Goal: Use online tool/utility: Utilize a website feature to perform a specific function

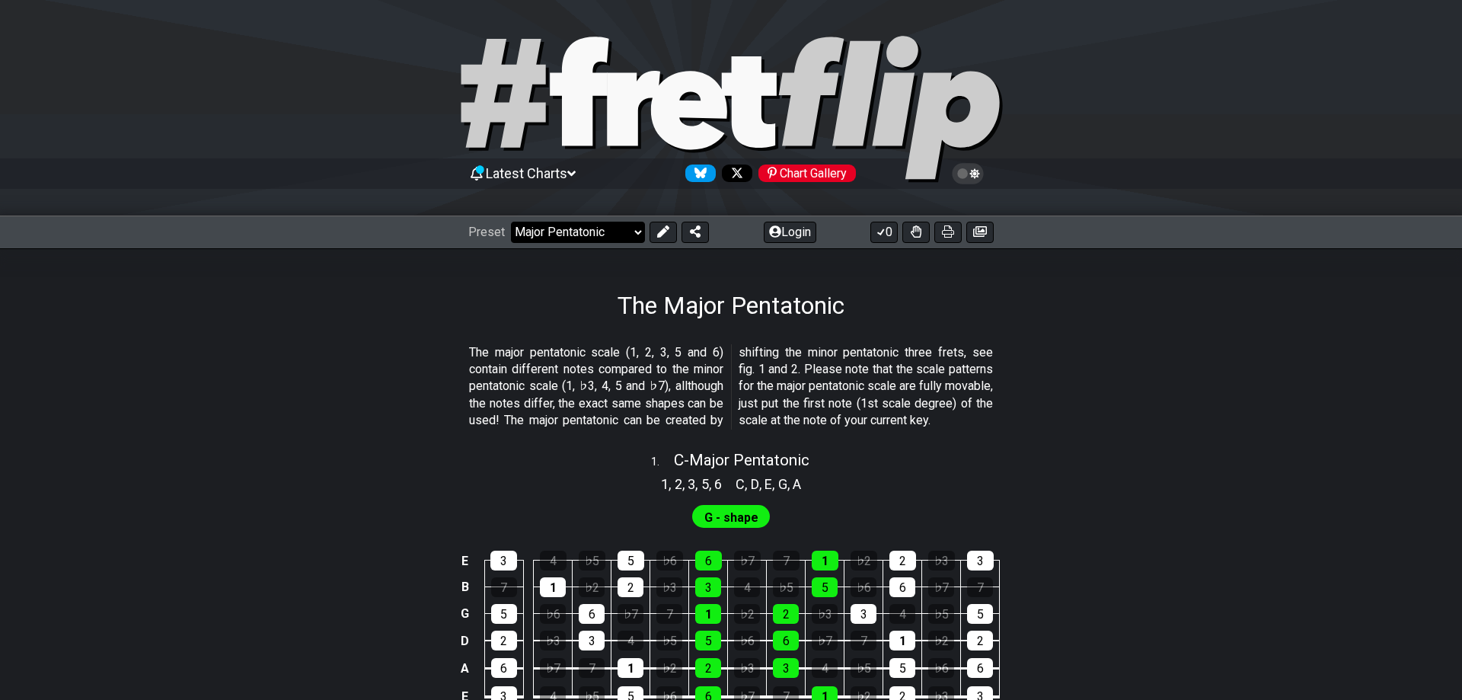
click at [511, 222] on select "Welcome to #fretflip! Initial Preset Custom Preset Minor Pentatonic Major Penta…" at bounding box center [578, 232] width 134 height 21
click option "Minor Pentatonic" at bounding box center [0, 0] width 0 height 0
select select "/minor-pentatonic"
select select "C"
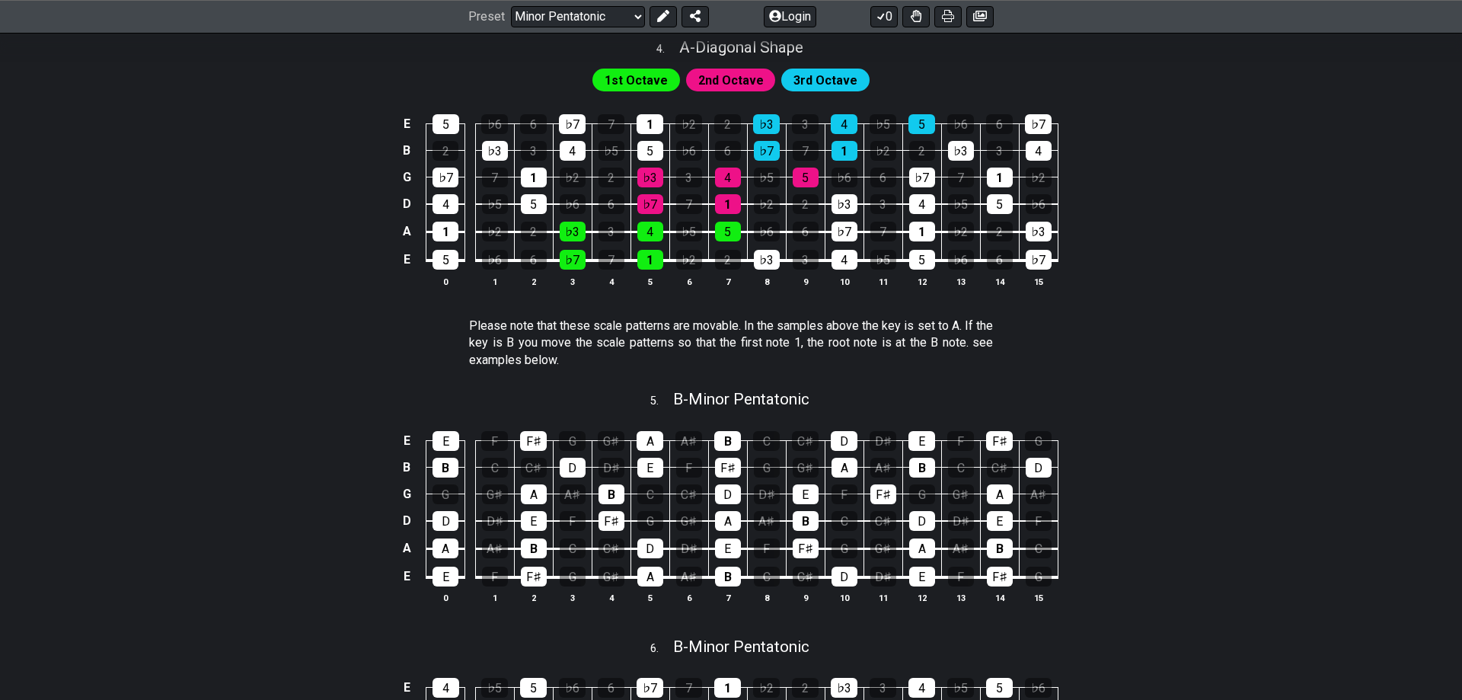
scroll to position [1398, 0]
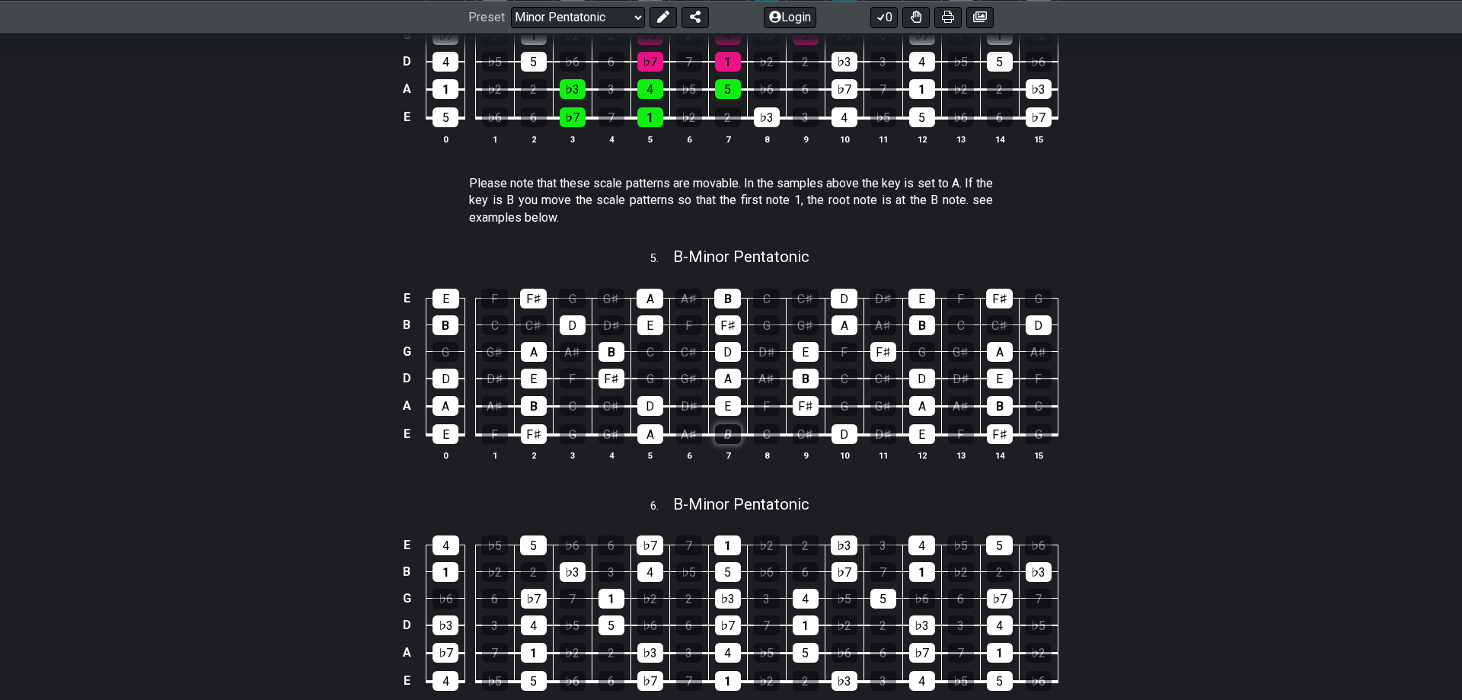
click at [731, 438] on div "B" at bounding box center [728, 434] width 26 height 20
click at [731, 441] on div "B" at bounding box center [728, 434] width 26 height 20
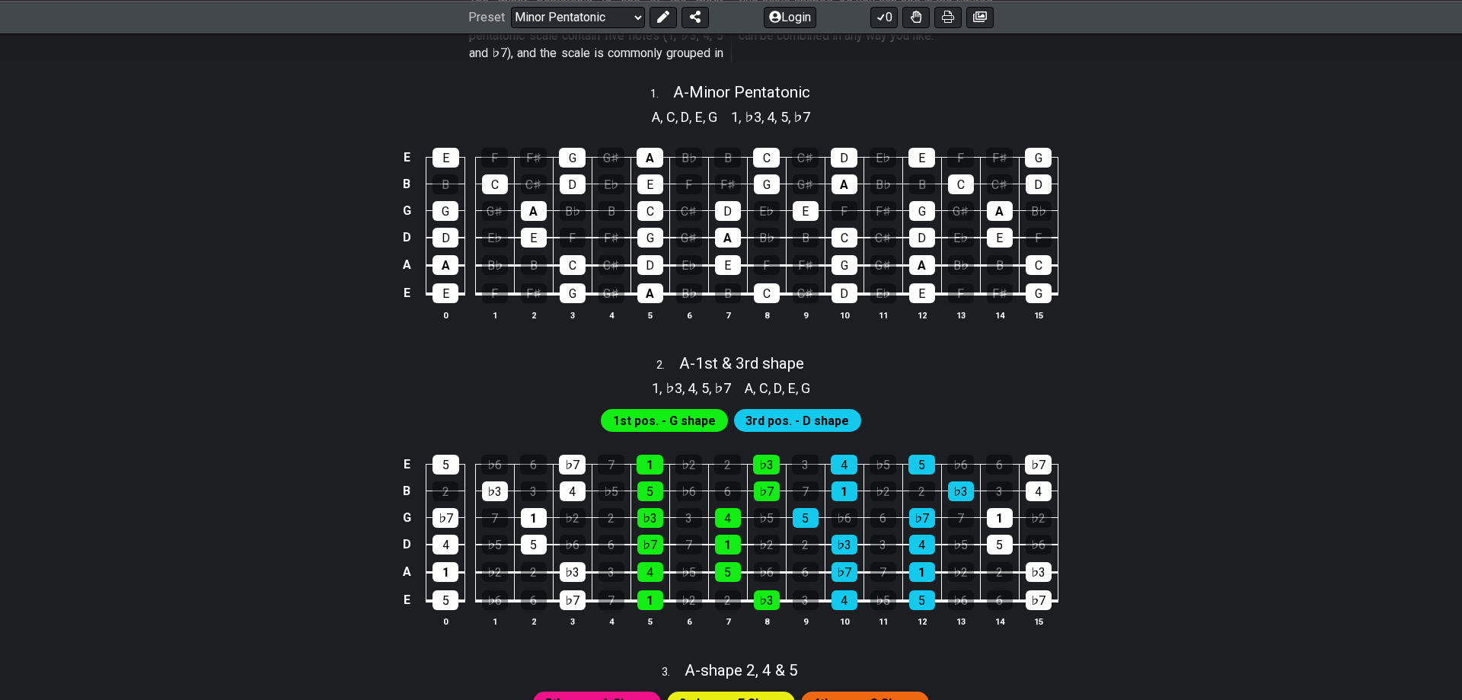
scroll to position [155, 0]
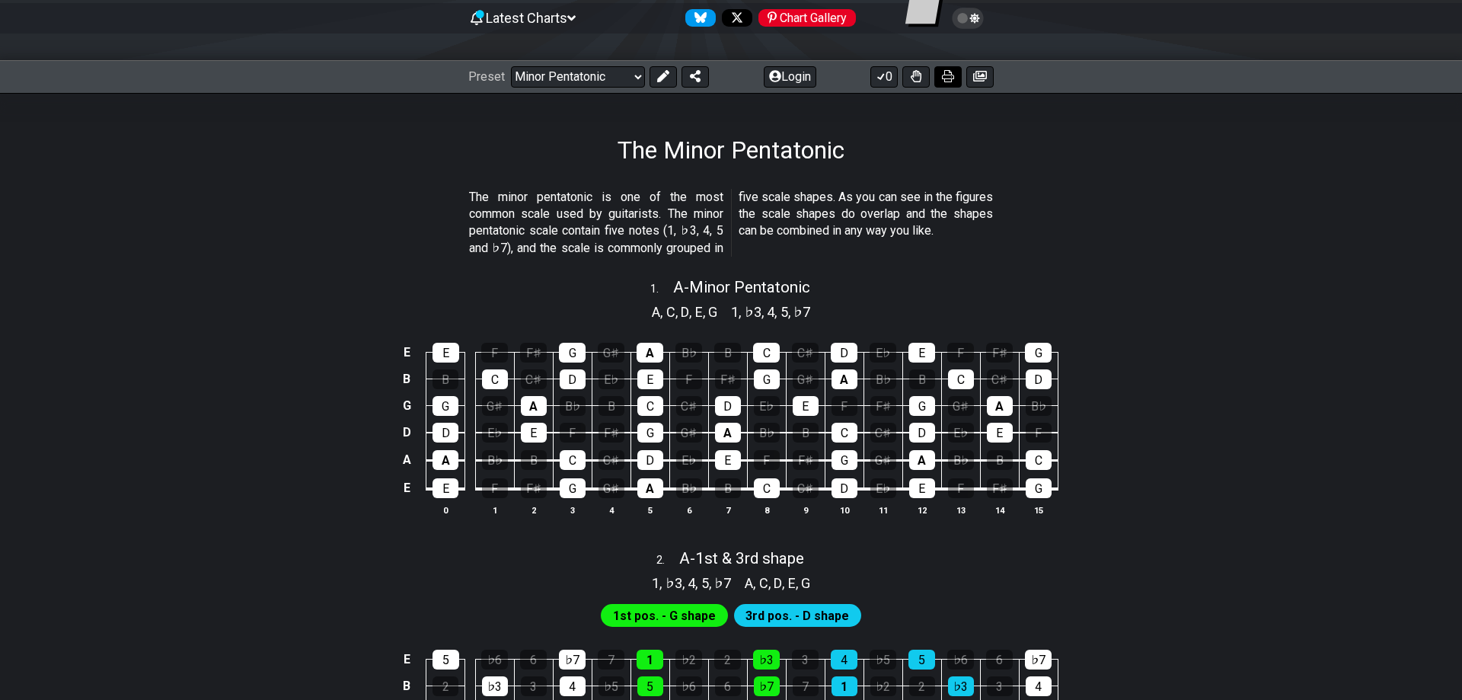
click at [948, 83] on button at bounding box center [947, 76] width 27 height 21
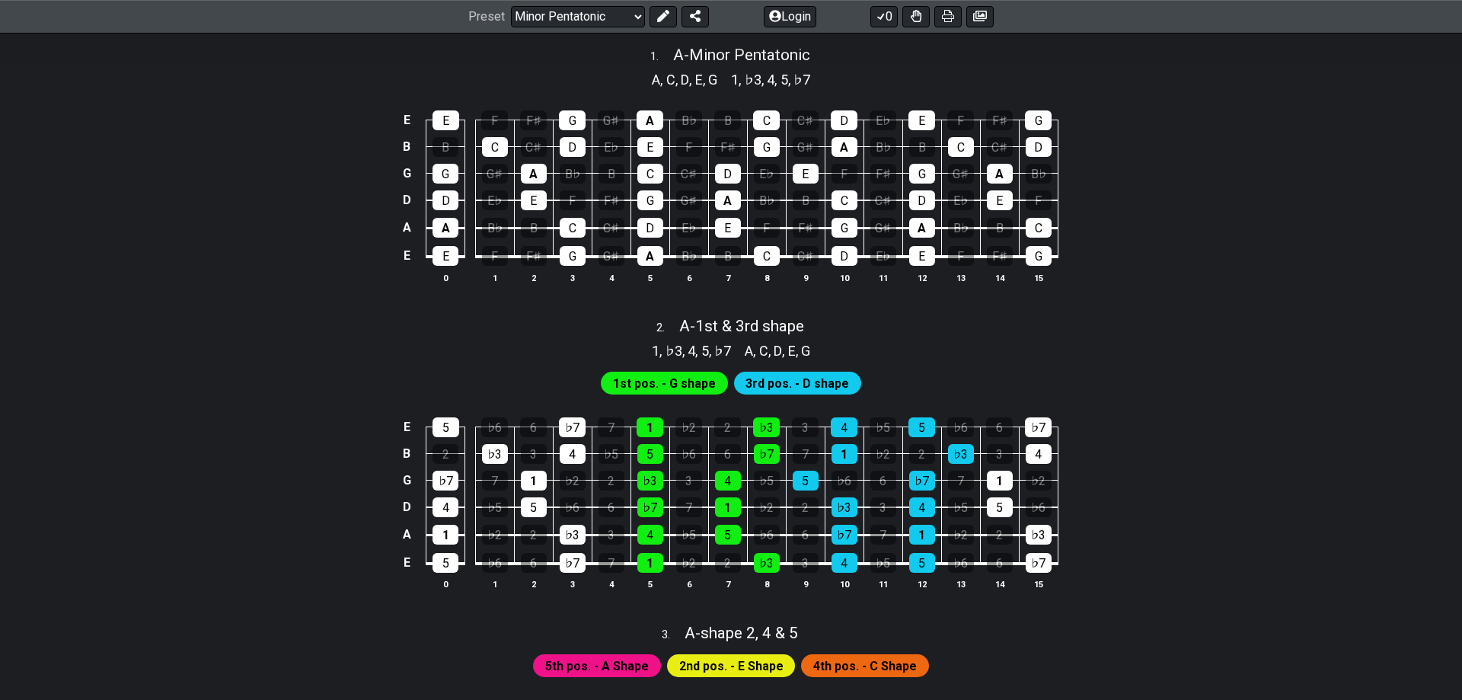
scroll to position [388, 0]
click at [977, 12] on icon at bounding box center [980, 16] width 14 height 11
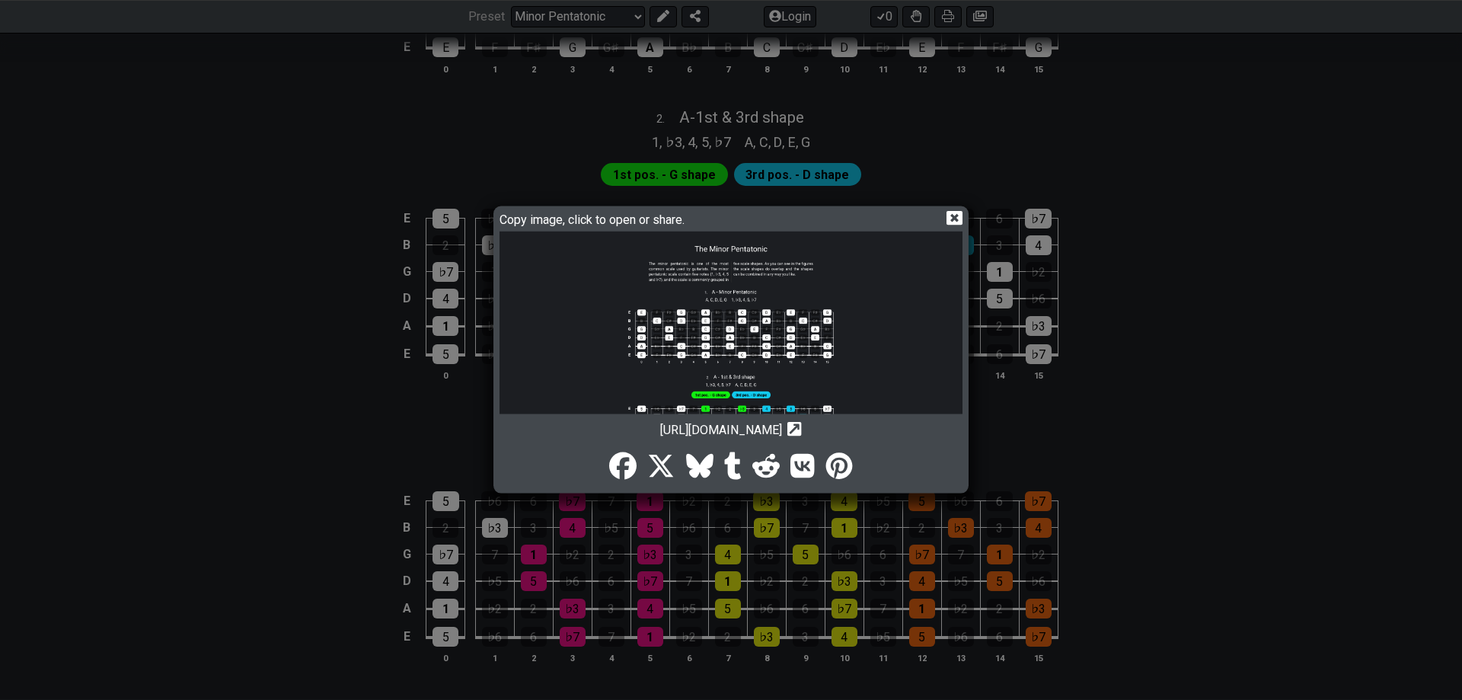
scroll to position [1010, 0]
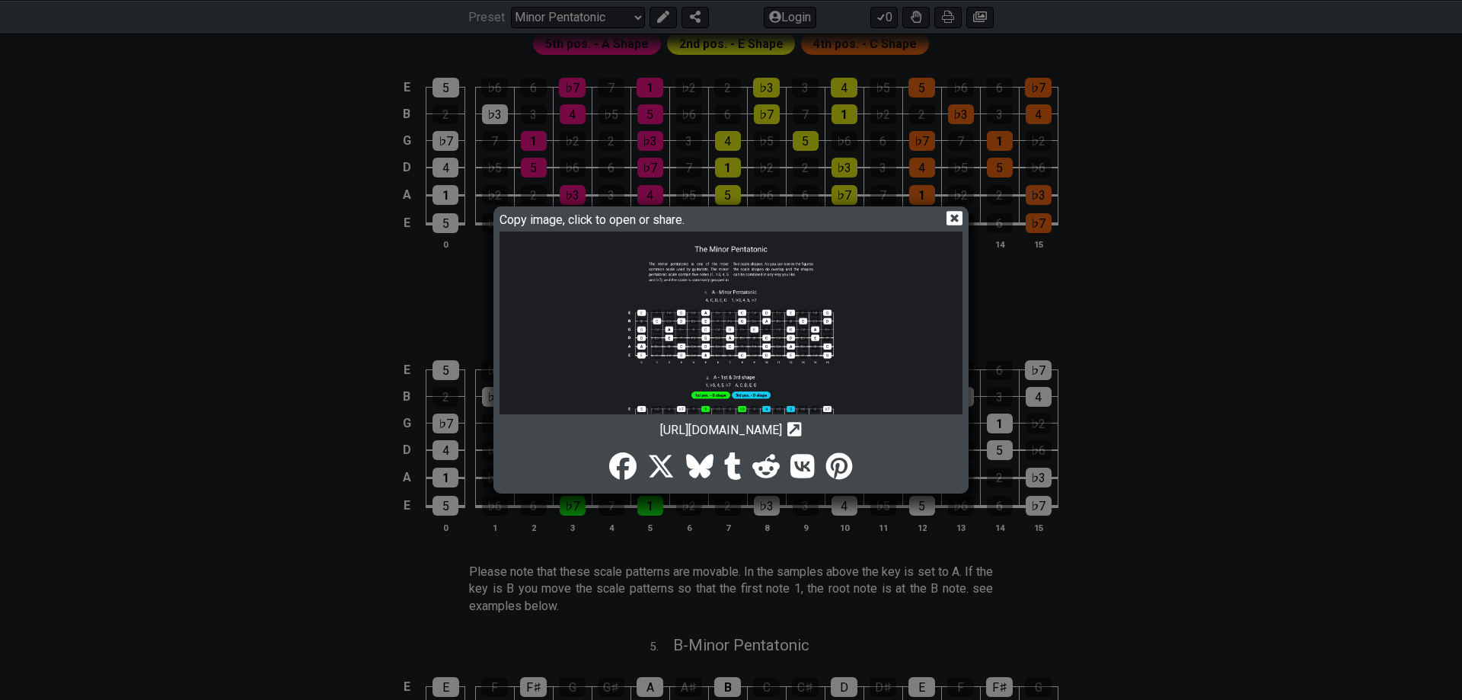
click at [964, 219] on div "Copy image, click to open or share. [URL][DOMAIN_NAME] Copy url to clipboard" at bounding box center [731, 350] width 471 height 283
click at [944, 214] on div "Copy image, click to open or share." at bounding box center [731, 221] width 463 height 22
click at [949, 217] on icon at bounding box center [955, 218] width 16 height 14
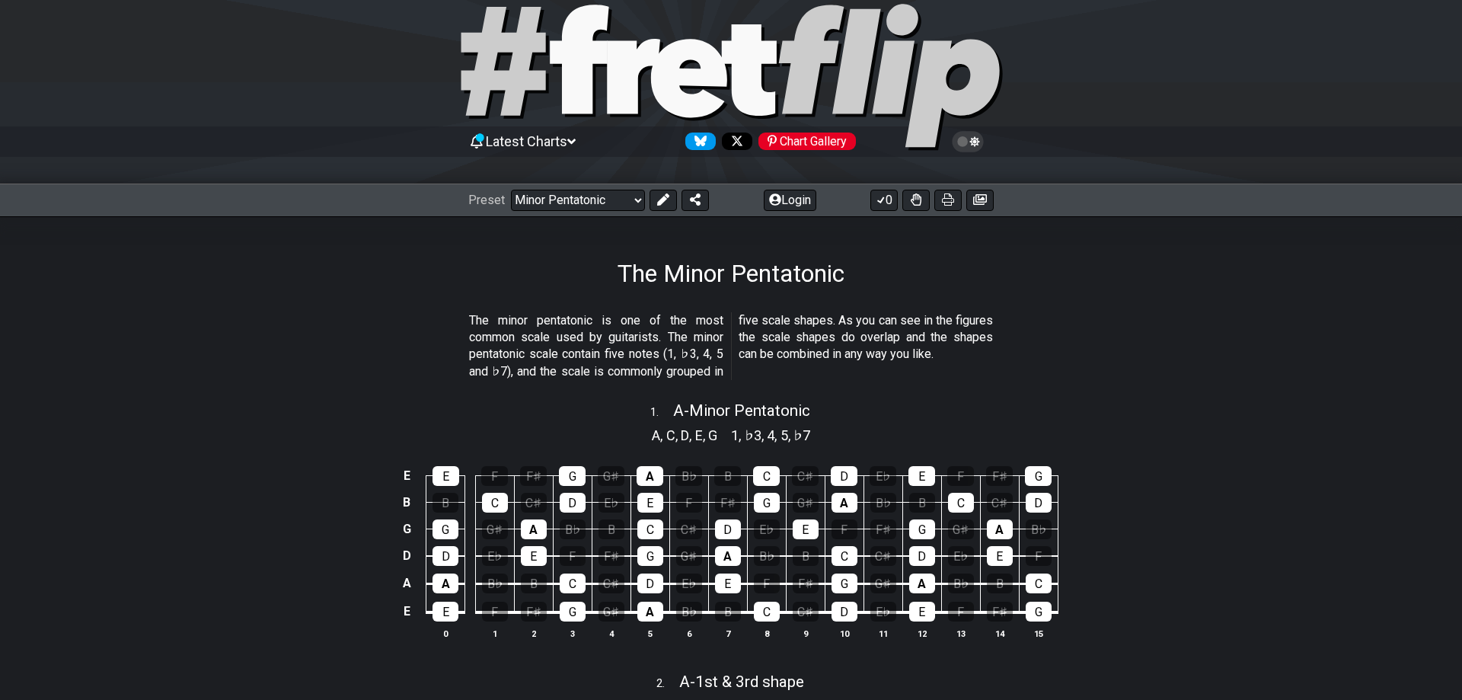
scroll to position [0, 0]
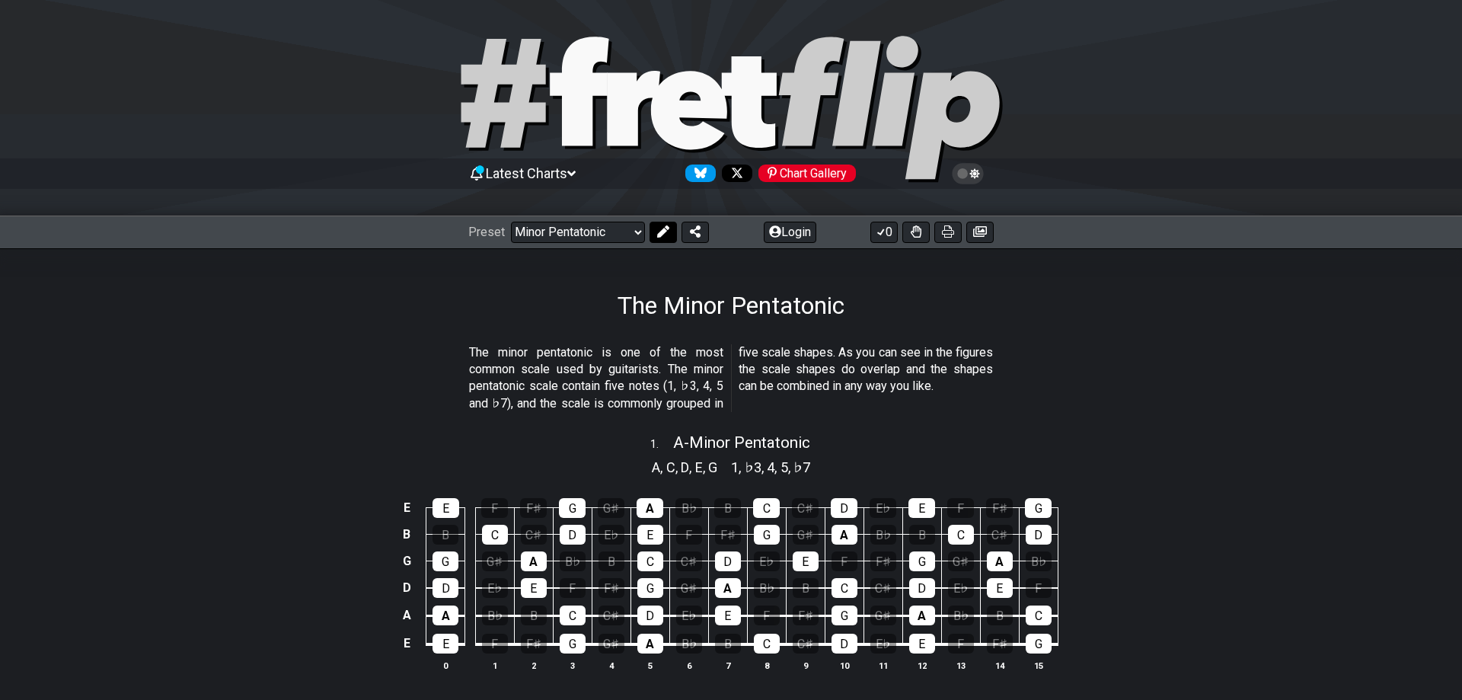
click at [663, 234] on icon at bounding box center [663, 231] width 12 height 12
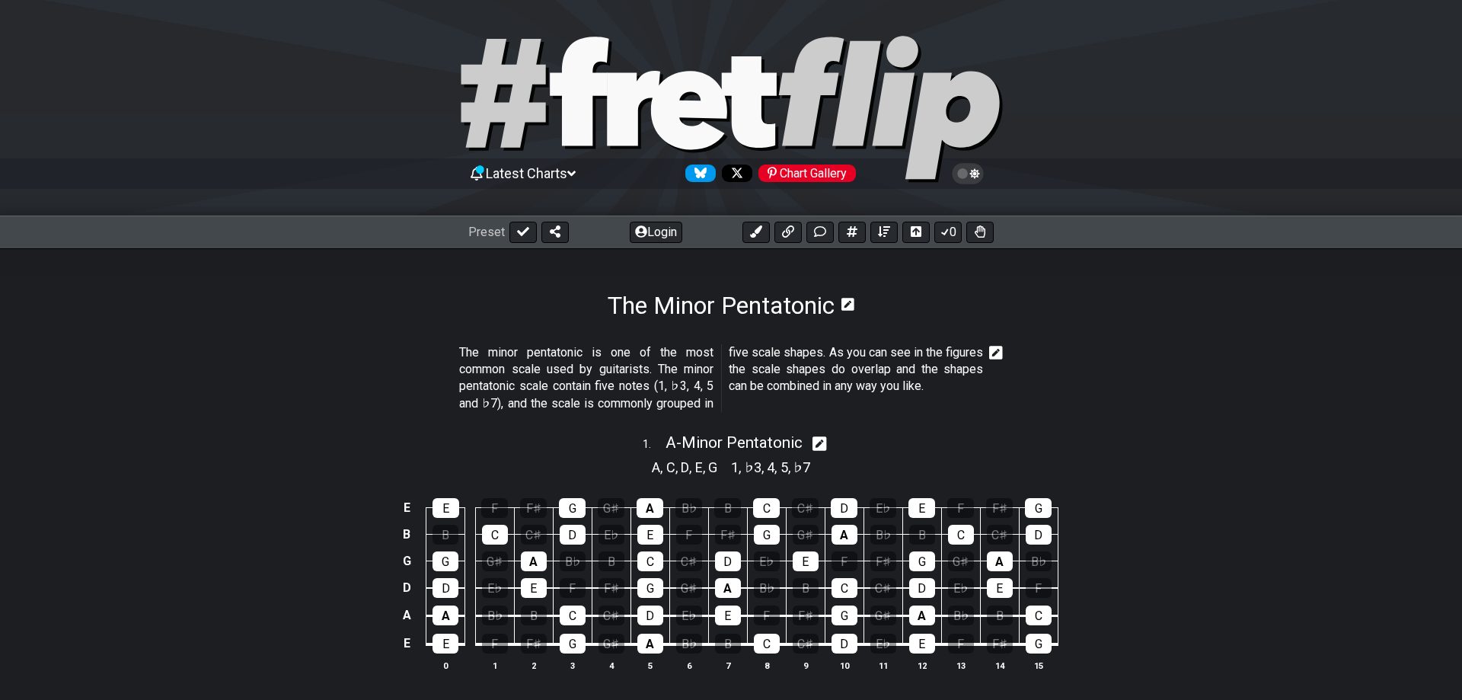
click at [583, 265] on section "The Minor Pentatonic" at bounding box center [731, 284] width 1462 height 72
click at [687, 117] on icon at bounding box center [689, 110] width 76 height 78
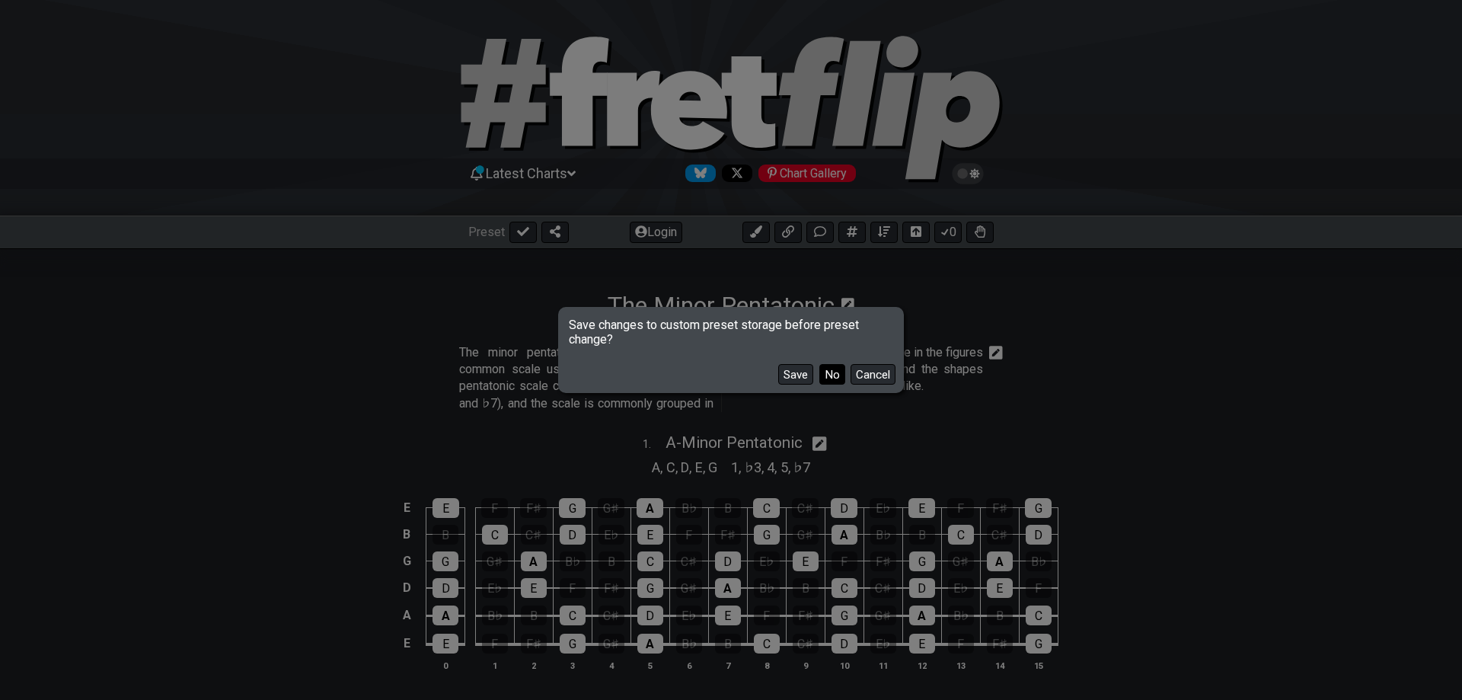
click at [832, 372] on button "No" at bounding box center [832, 374] width 26 height 21
select select "C"
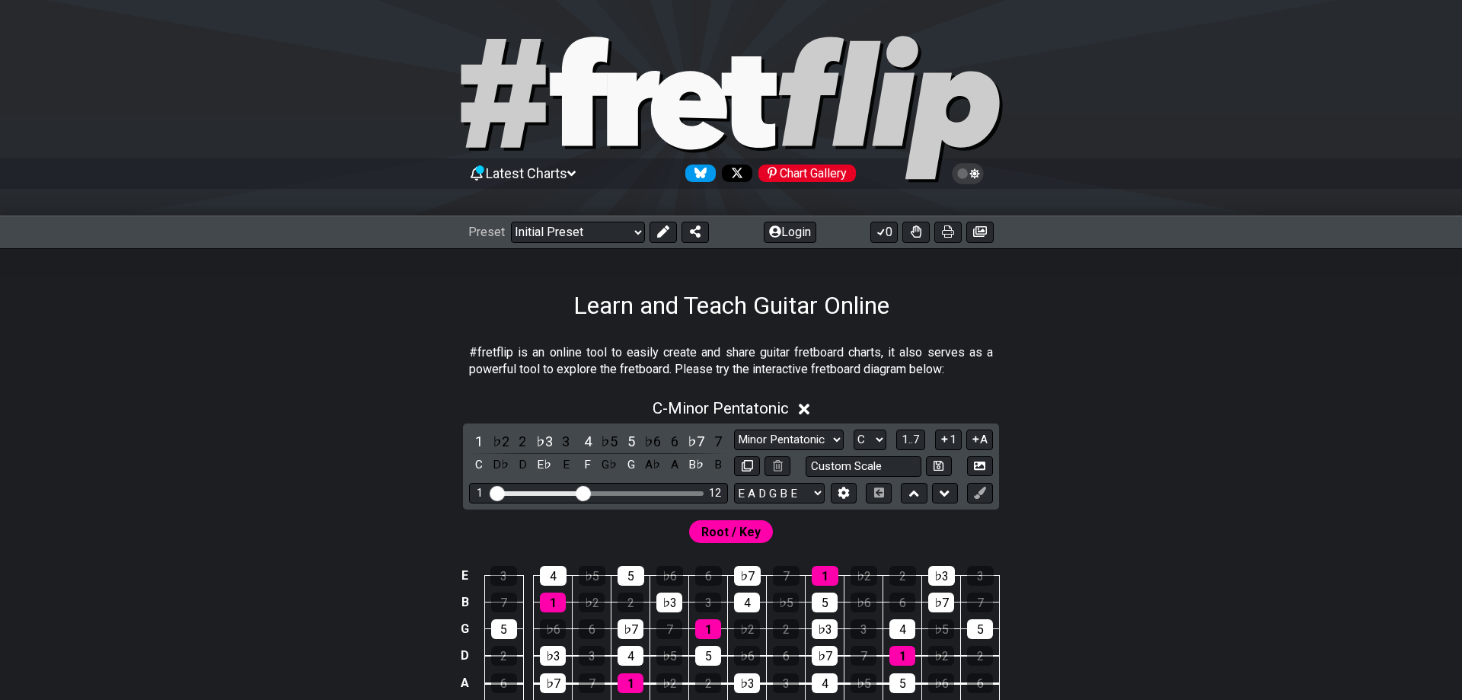
click at [1111, 368] on section "#fretflip is an online tool to easily create and share guitar fretboard charts,…" at bounding box center [731, 364] width 1188 height 53
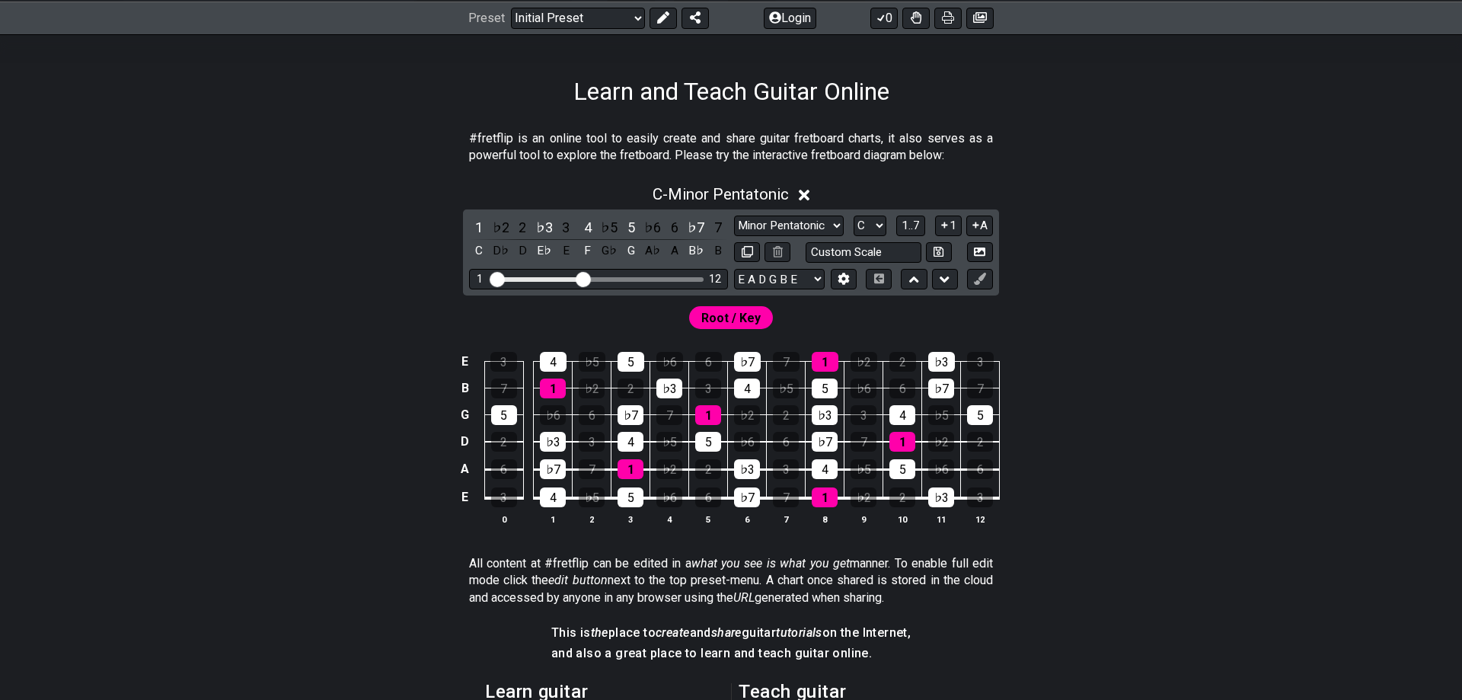
scroll to position [233, 0]
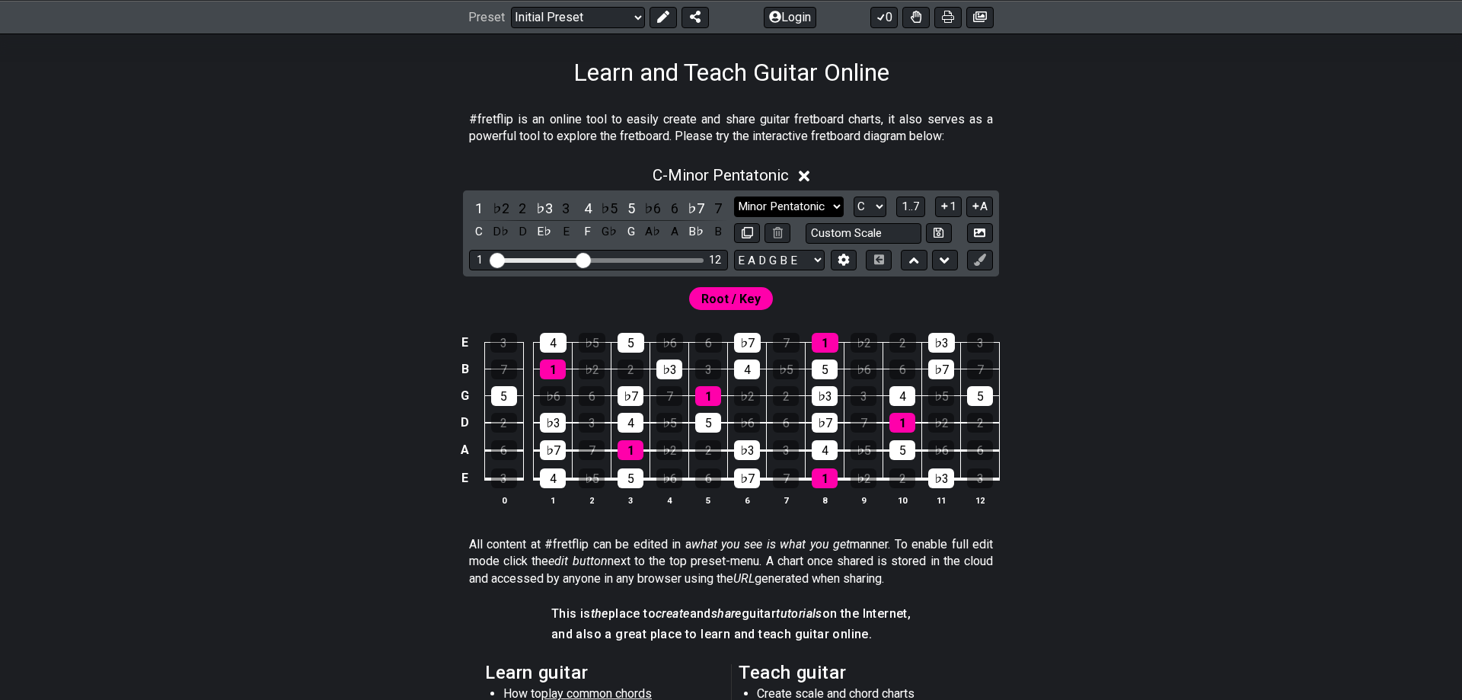
click at [734, 196] on select "Minor Pentatonic Click to edit Minor Pentatonic Major Pentatonic Minor Blues Ma…" at bounding box center [789, 206] width 110 height 21
select select "Major / [PERSON_NAME]"
click option "Major / [PERSON_NAME]" at bounding box center [0, 0] width 0 height 0
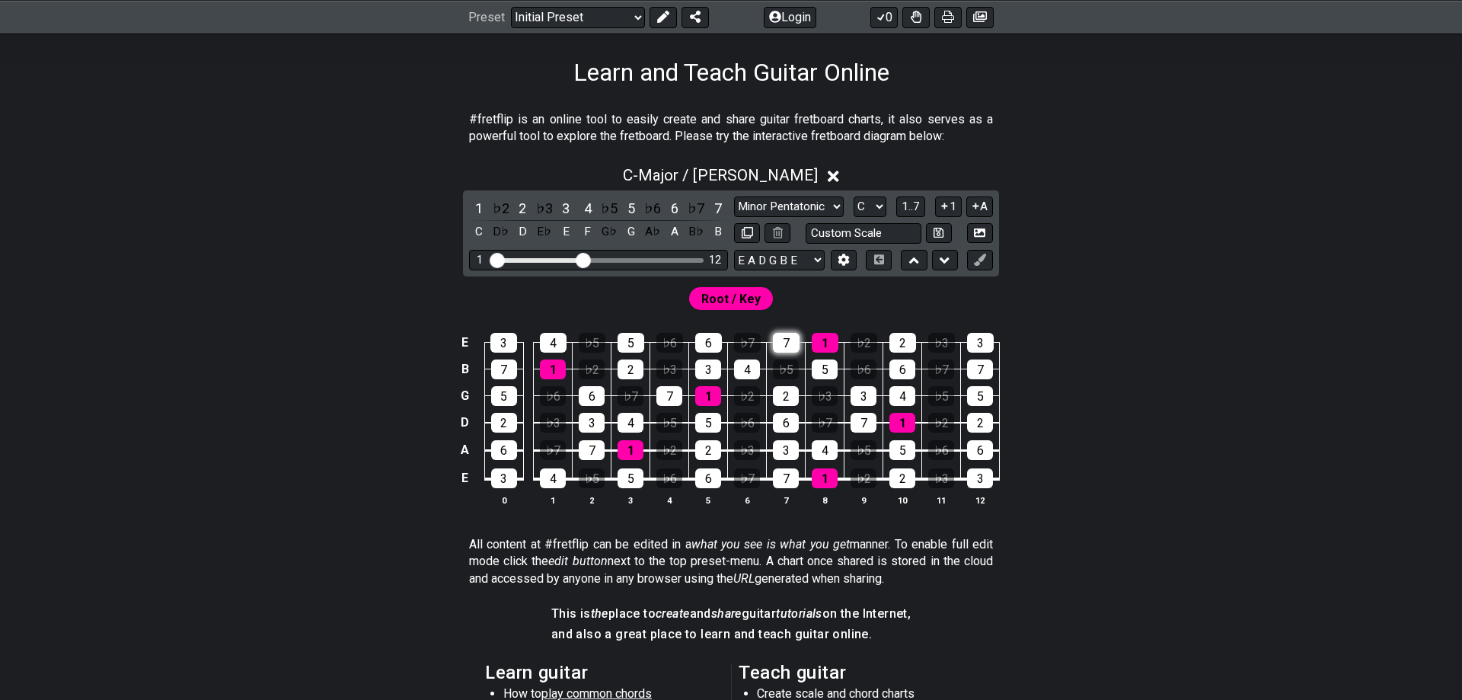
click at [791, 340] on div "7" at bounding box center [786, 343] width 27 height 20
click at [854, 196] on select "A♭ A A♯ B♭ B C C♯ D♭ D D♯ E♭ E F F♯ G♭ G G♯" at bounding box center [870, 206] width 33 height 21
click option "A" at bounding box center [0, 0] width 0 height 0
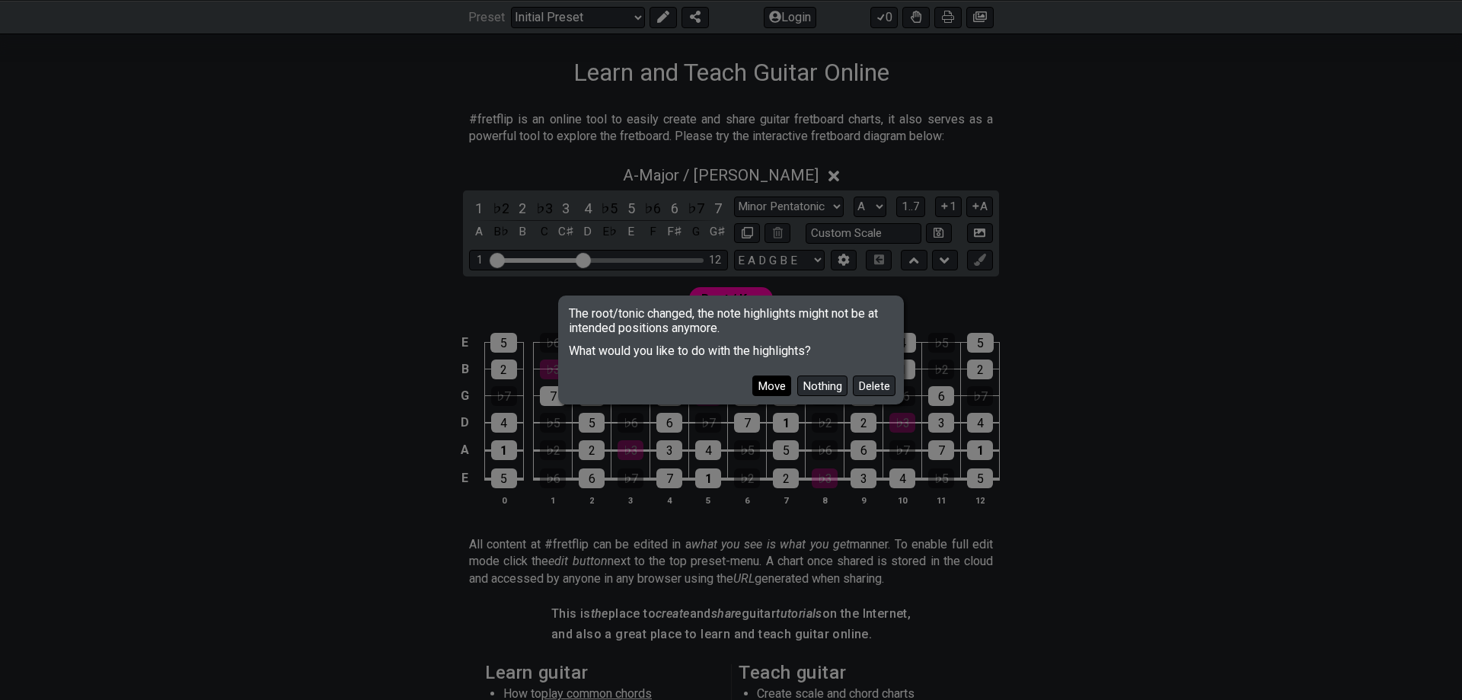
click at [786, 383] on button "Move" at bounding box center [771, 385] width 39 height 21
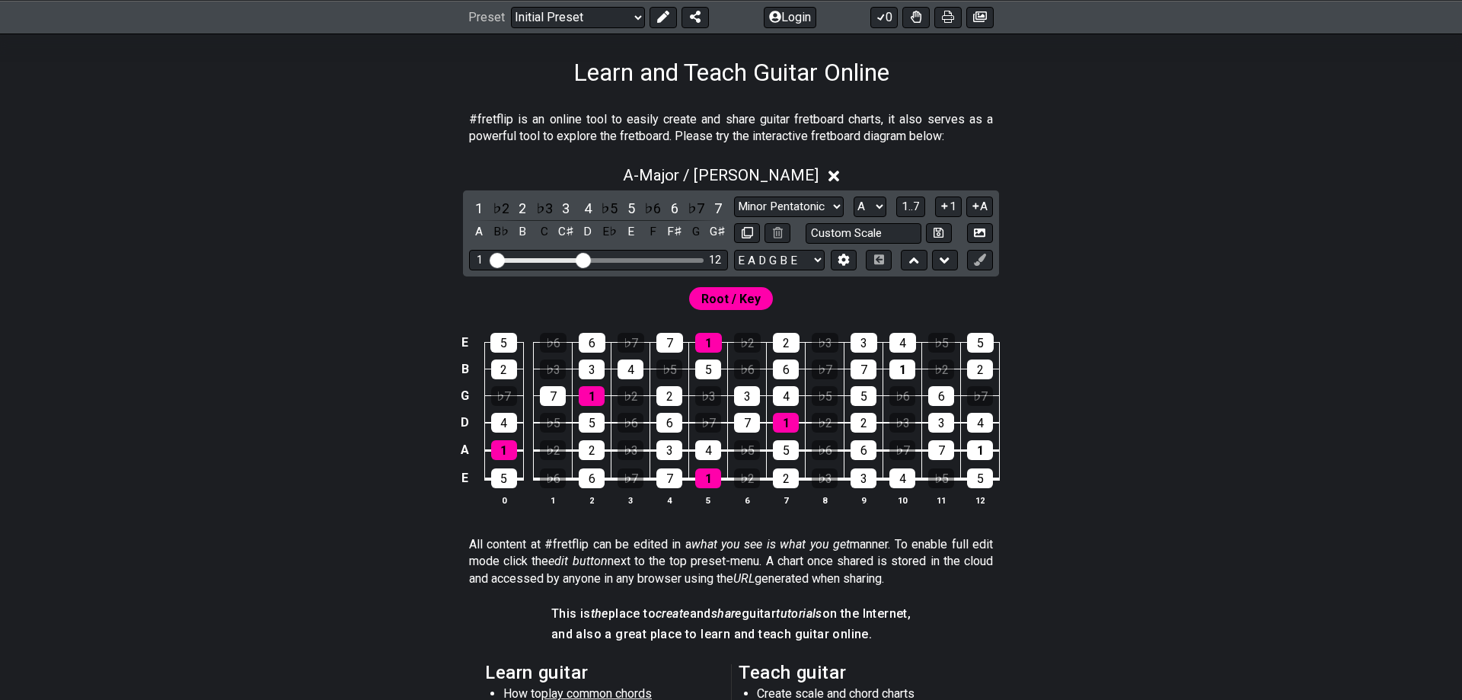
click at [698, 259] on div "Visible fret range" at bounding box center [599, 260] width 211 height 5
drag, startPoint x: 584, startPoint y: 260, endPoint x: 718, endPoint y: 272, distance: 134.6
click at [707, 259] on input "Visible fret range" at bounding box center [598, 259] width 216 height 0
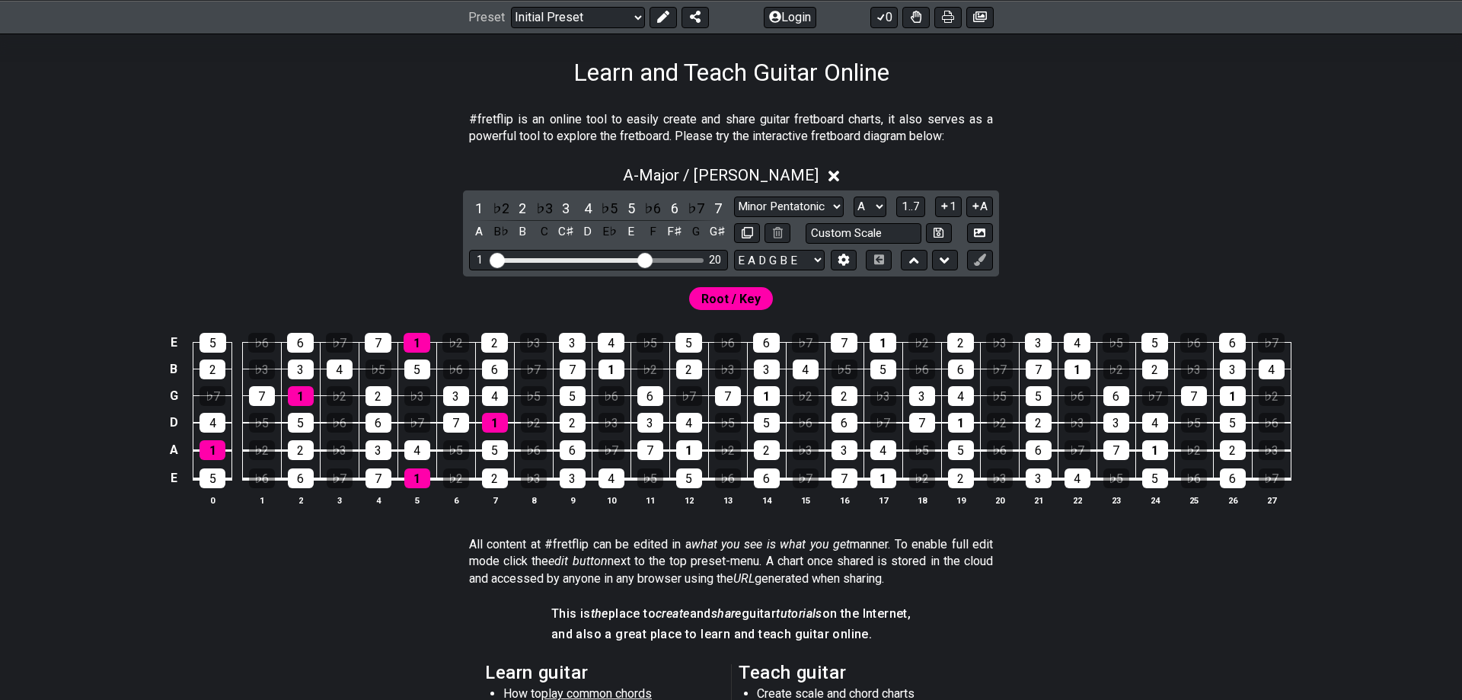
drag, startPoint x: 698, startPoint y: 257, endPoint x: 643, endPoint y: 267, distance: 55.7
click at [643, 259] on input "Visible fret range" at bounding box center [598, 259] width 216 height 0
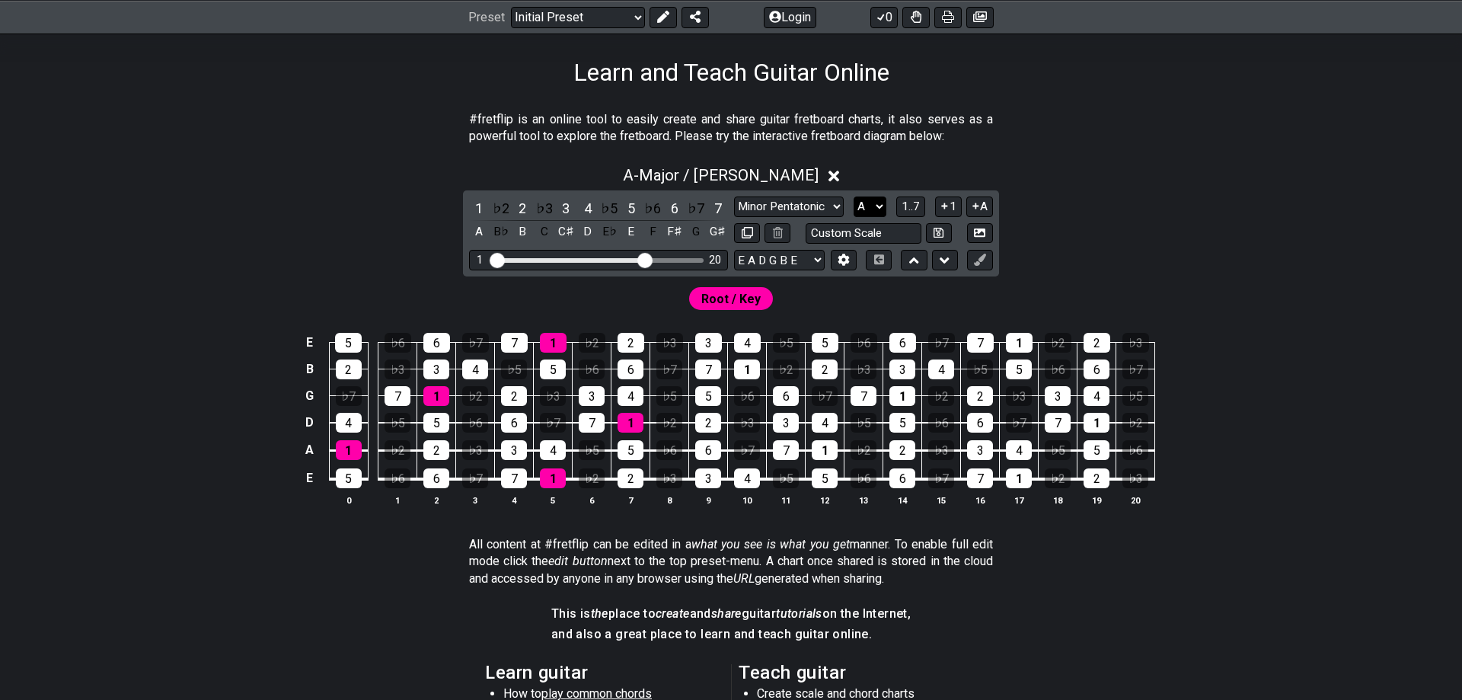
click at [854, 196] on select "A♭ A A♯ B♭ B C C♯ D♭ D D♯ E♭ E F F♯ G♭ G G♯" at bounding box center [870, 206] width 33 height 21
select select "E"
click option "E" at bounding box center [0, 0] width 0 height 0
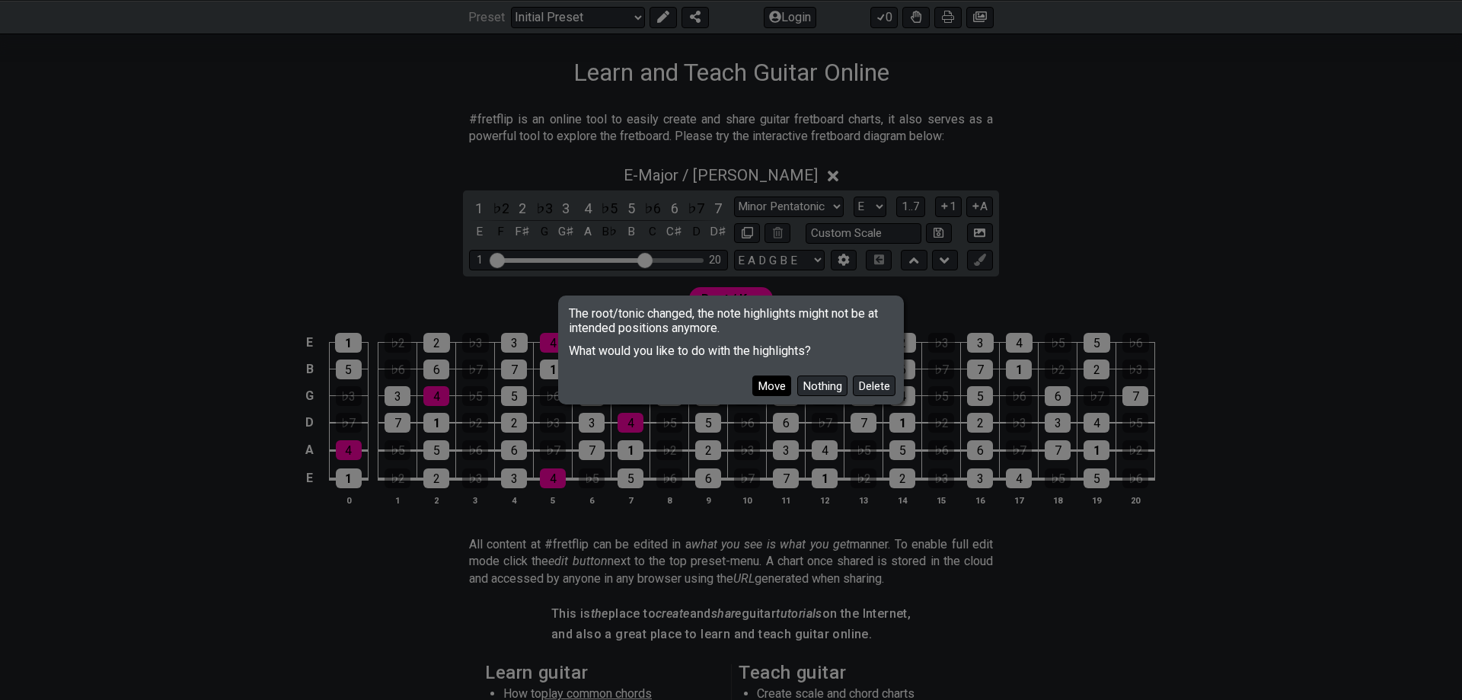
click at [788, 393] on button "Move" at bounding box center [771, 385] width 39 height 21
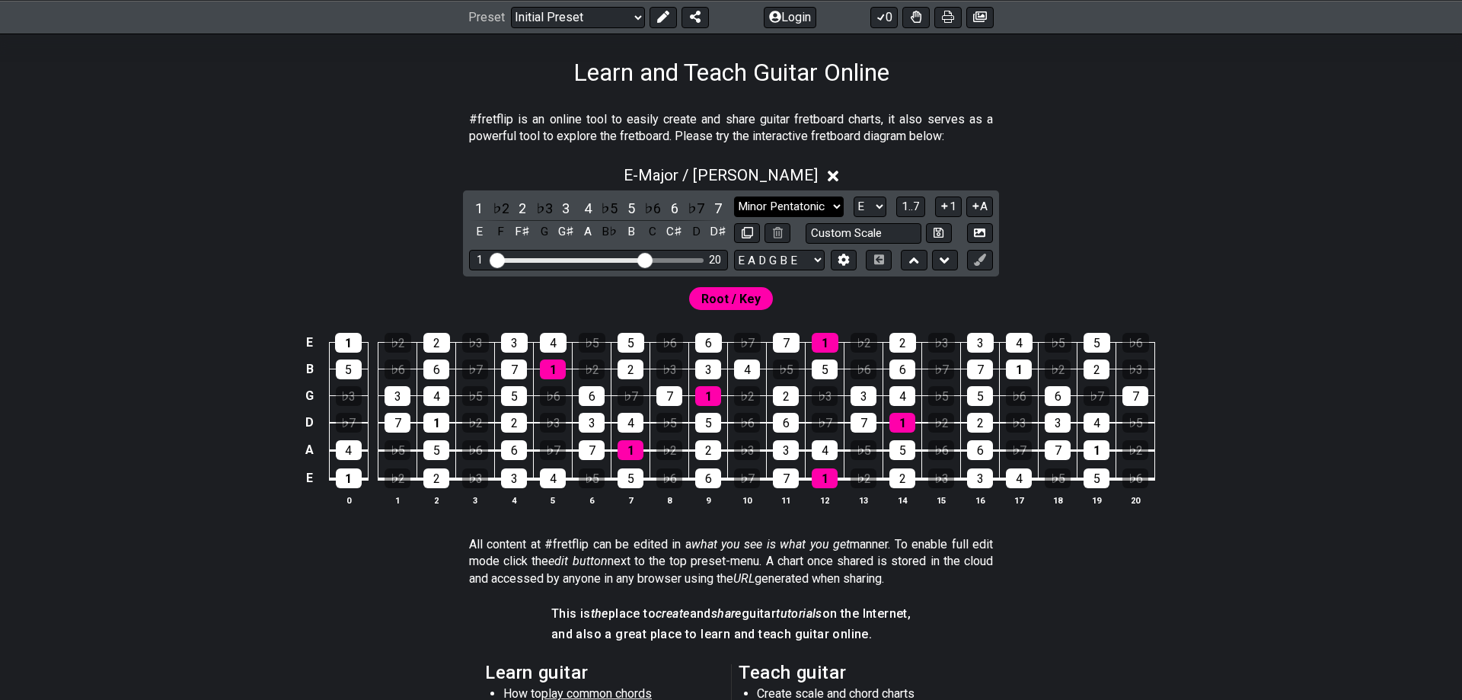
click at [734, 196] on select "Minor Pentatonic Click to edit Minor Pentatonic Major Pentatonic Minor Blues Ma…" at bounding box center [789, 206] width 110 height 21
select select "Minor Pentatonic"
click option "Minor Pentatonic" at bounding box center [0, 0] width 0 height 0
